Goal: Navigation & Orientation: Find specific page/section

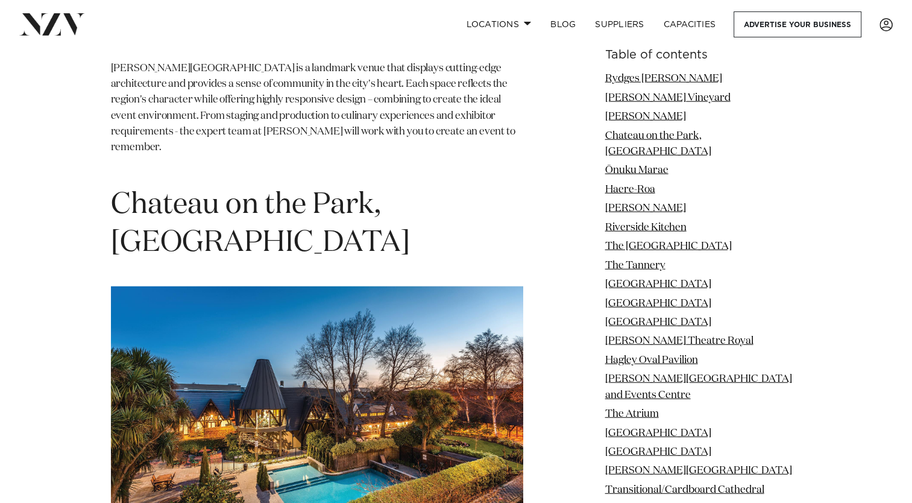
scroll to position [2853, 0]
click at [198, 119] on p "[PERSON_NAME][GEOGRAPHIC_DATA] is a landmark venue that displays cutting-edge a…" at bounding box center [317, 116] width 412 height 111
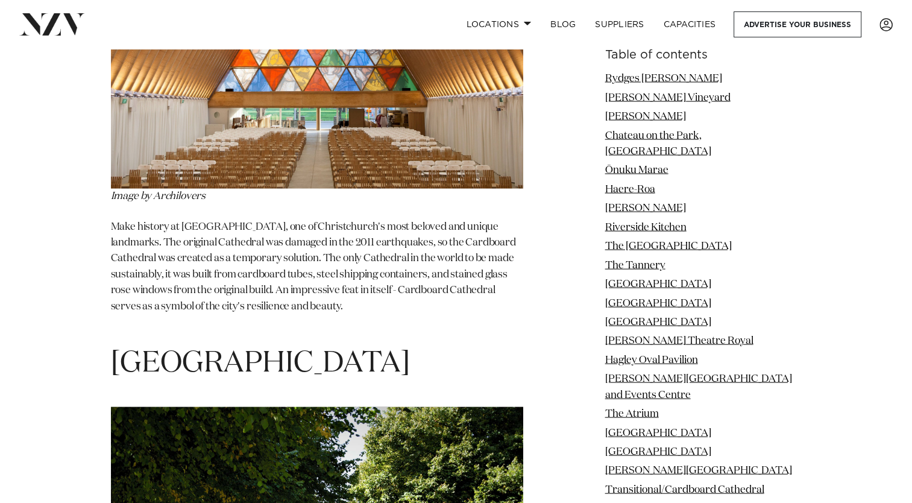
scroll to position [11521, 0]
click at [222, 345] on h1 "[GEOGRAPHIC_DATA]" at bounding box center [317, 364] width 412 height 38
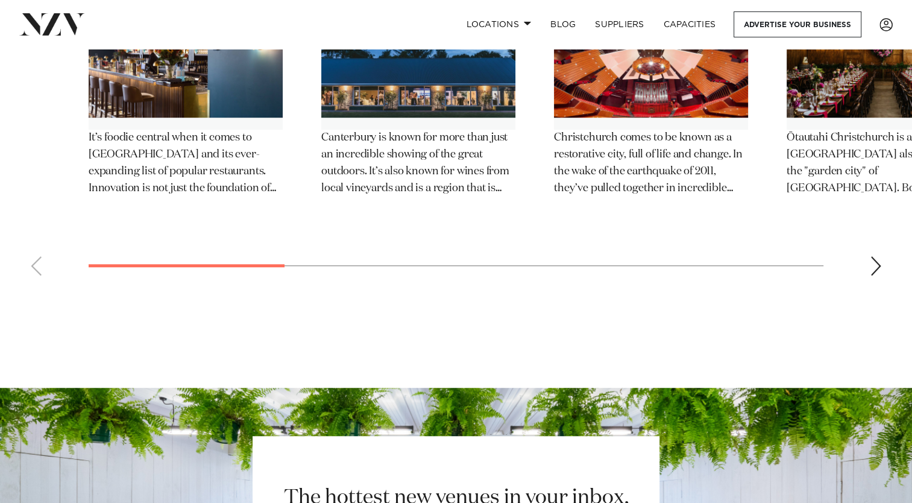
scroll to position [18977, 0]
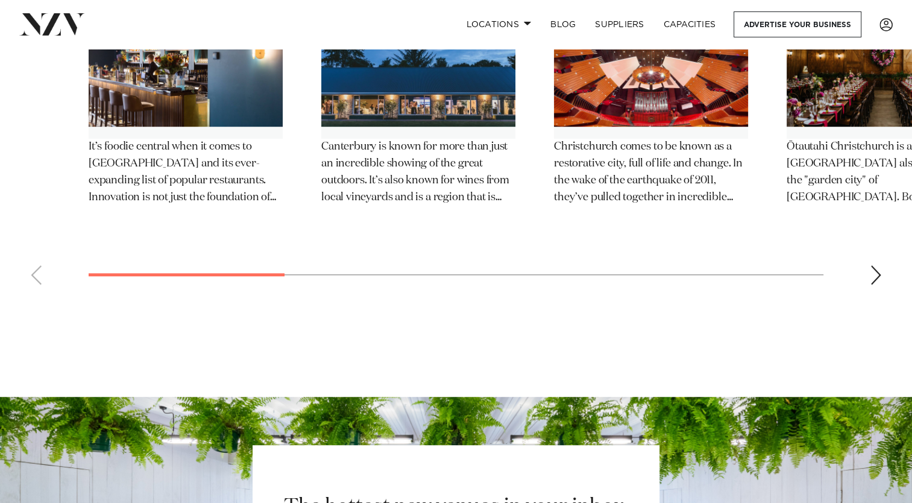
click at [33, 21] on img at bounding box center [52, 24] width 66 height 22
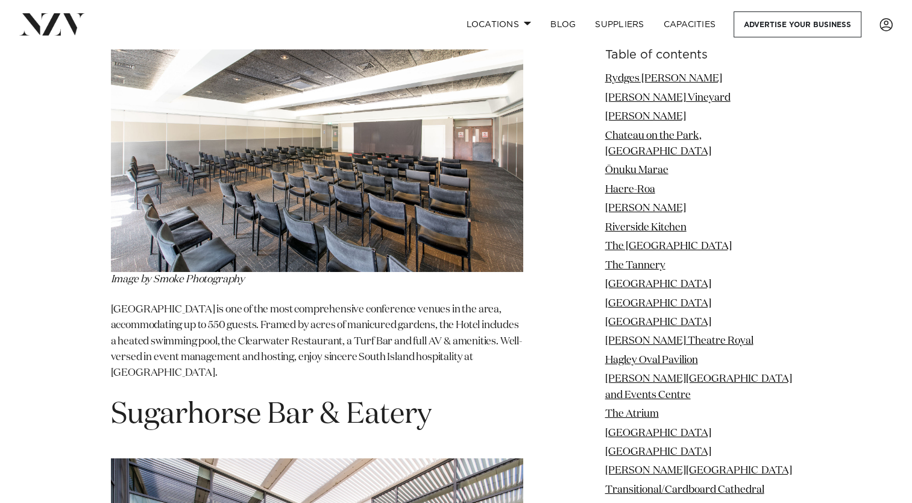
scroll to position [17766, 0]
click at [678, 279] on link "[GEOGRAPHIC_DATA]" at bounding box center [658, 284] width 106 height 10
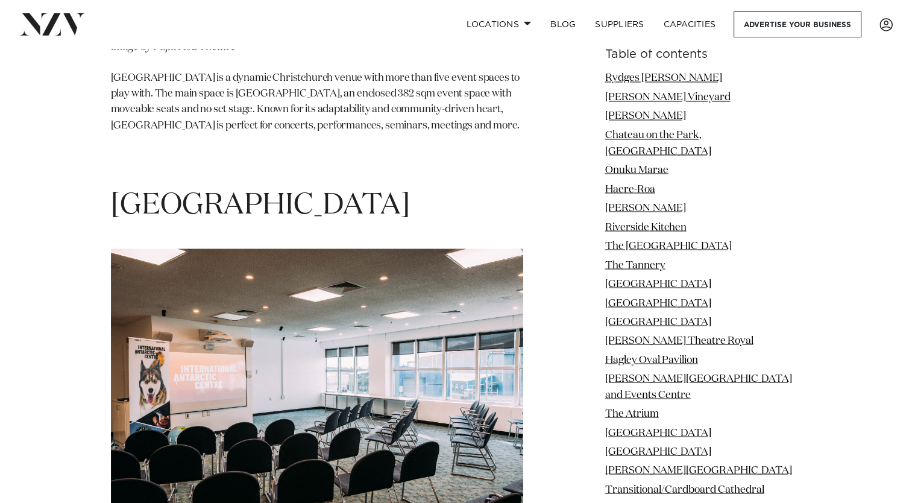
scroll to position [6688, 0]
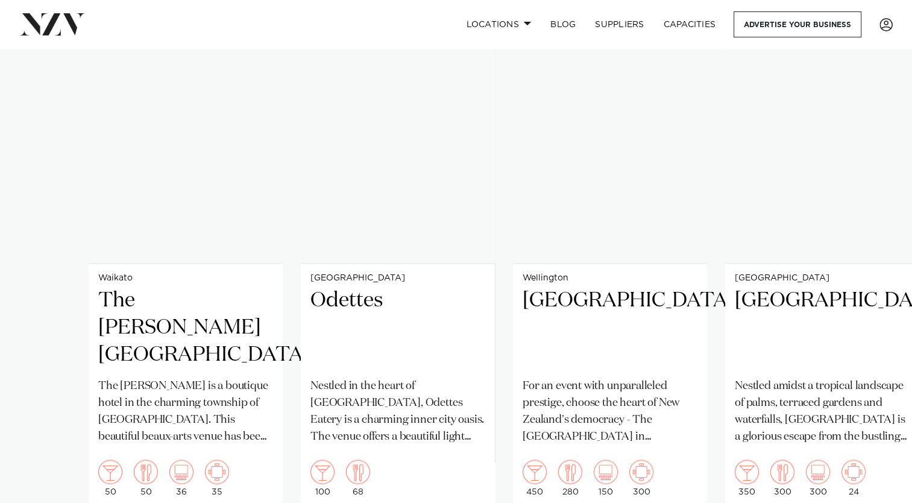
scroll to position [25758, 0]
